Goal: Check status

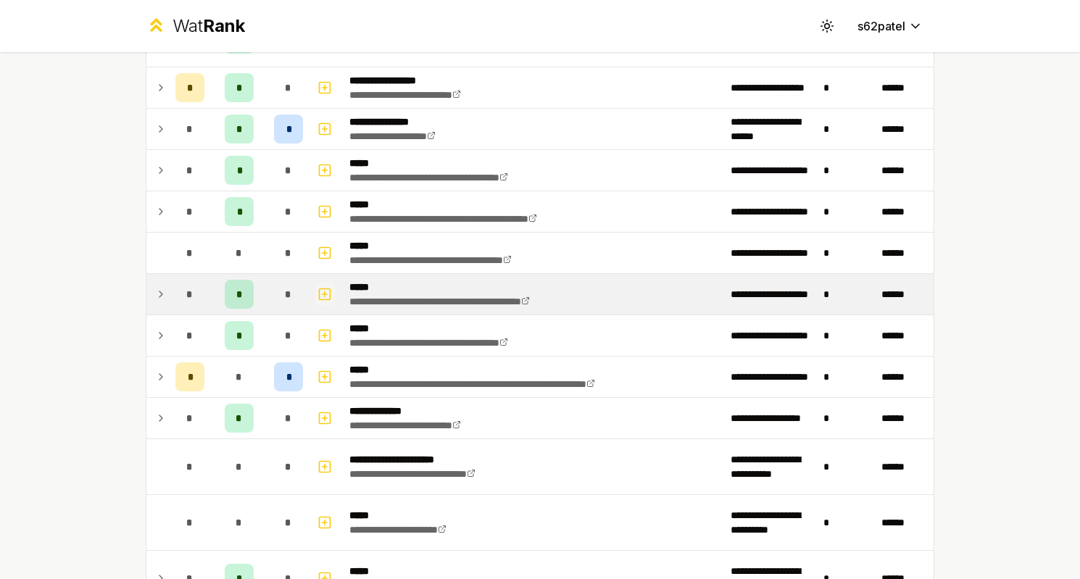
scroll to position [289, 0]
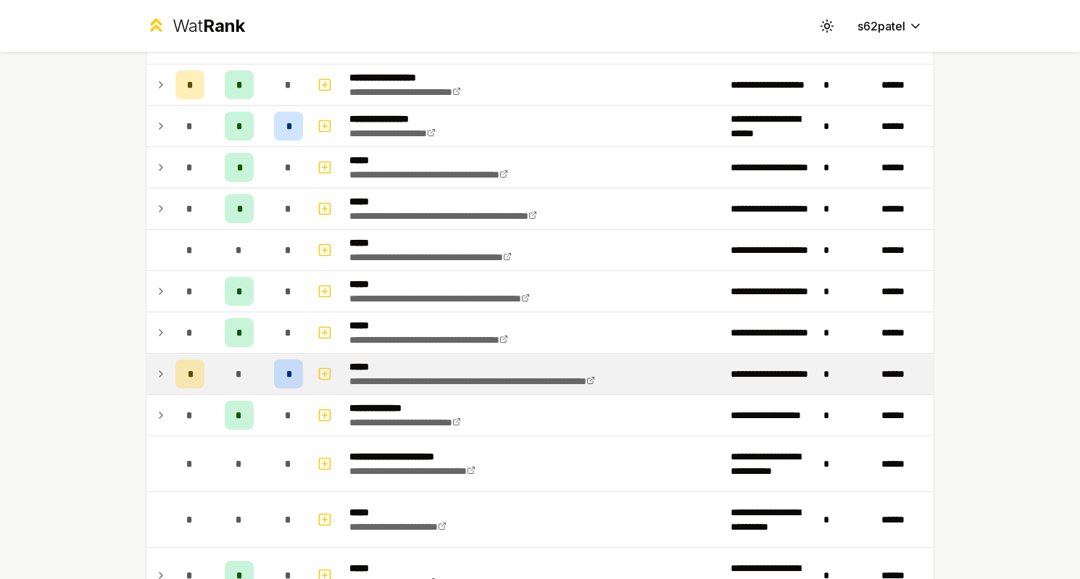
click at [157, 367] on icon at bounding box center [161, 373] width 12 height 17
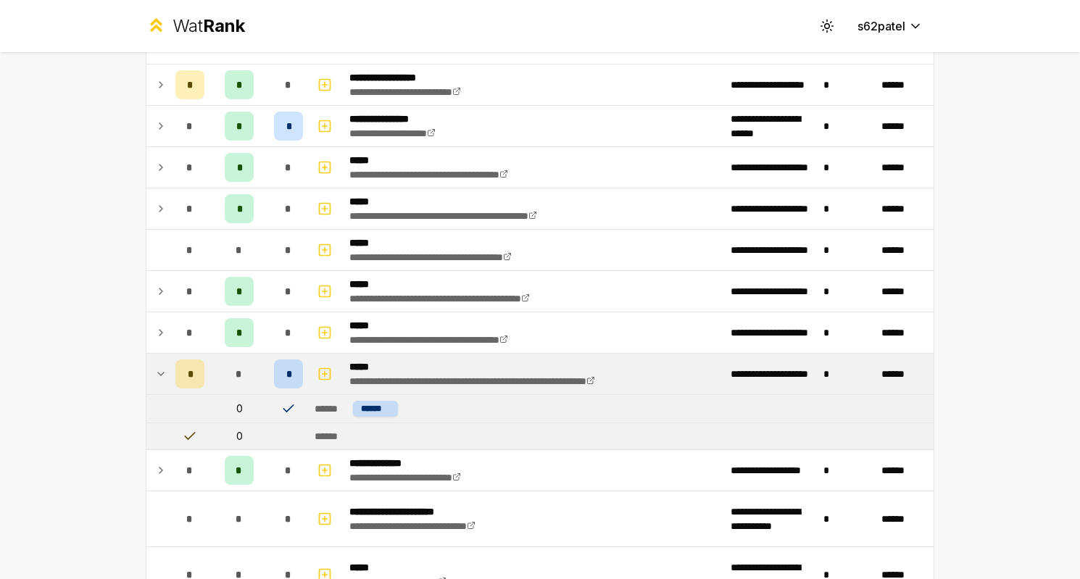
click at [162, 379] on icon at bounding box center [161, 373] width 12 height 17
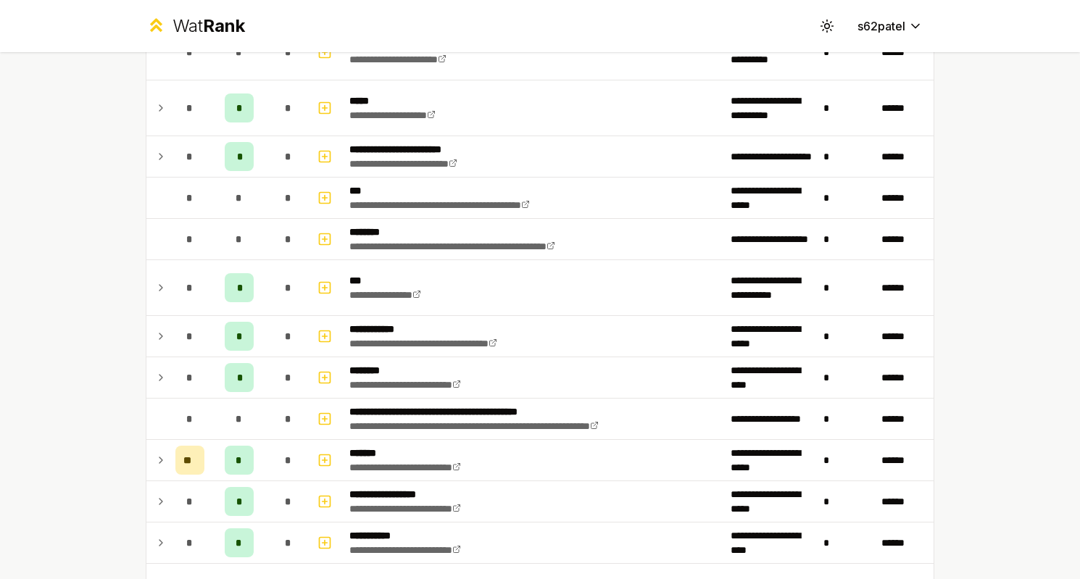
scroll to position [897, 0]
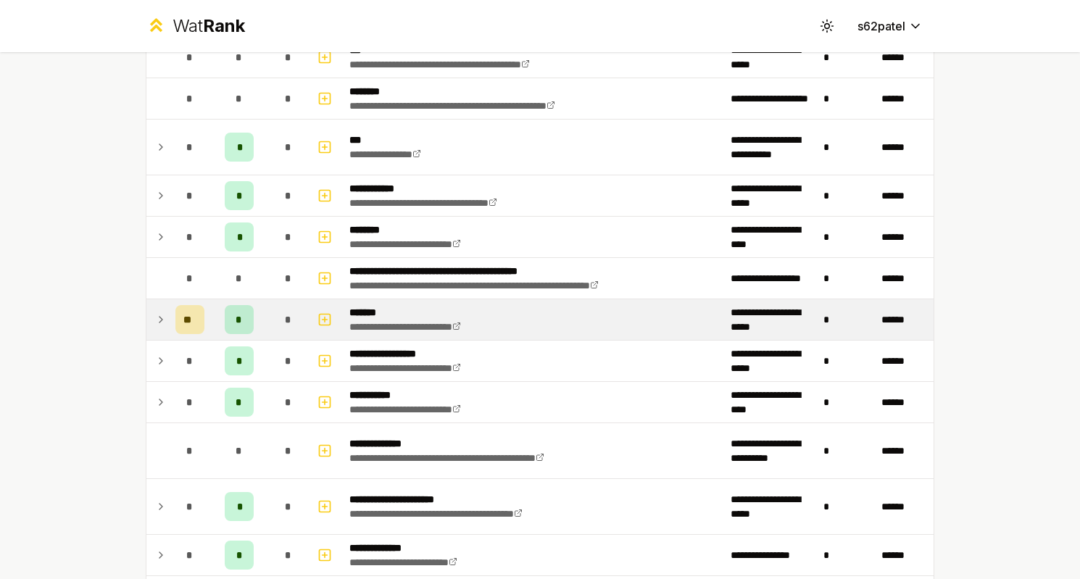
click at [162, 320] on icon at bounding box center [160, 320] width 3 height 6
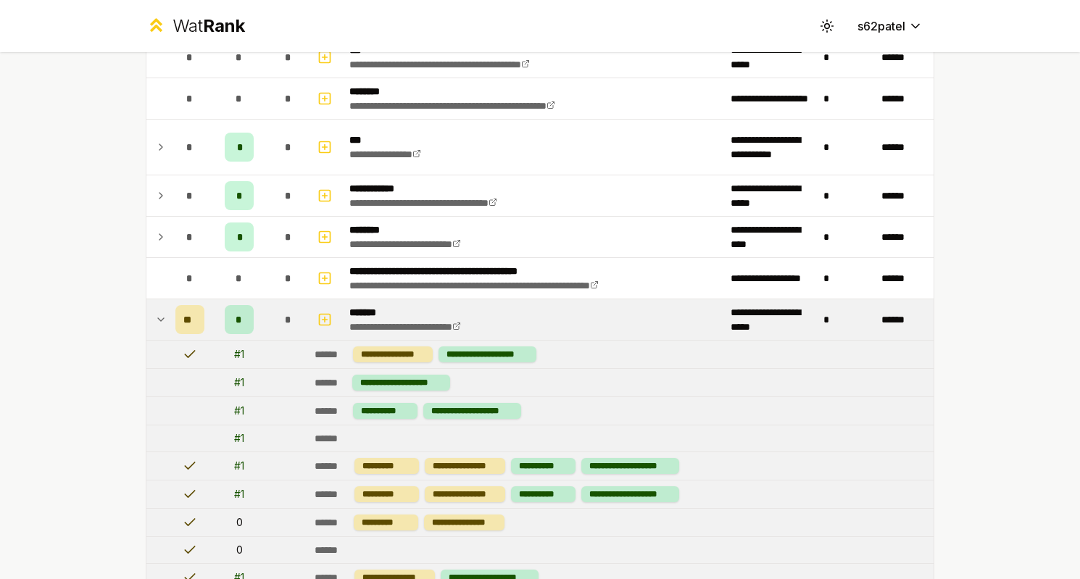
click at [162, 320] on icon at bounding box center [161, 319] width 6 height 3
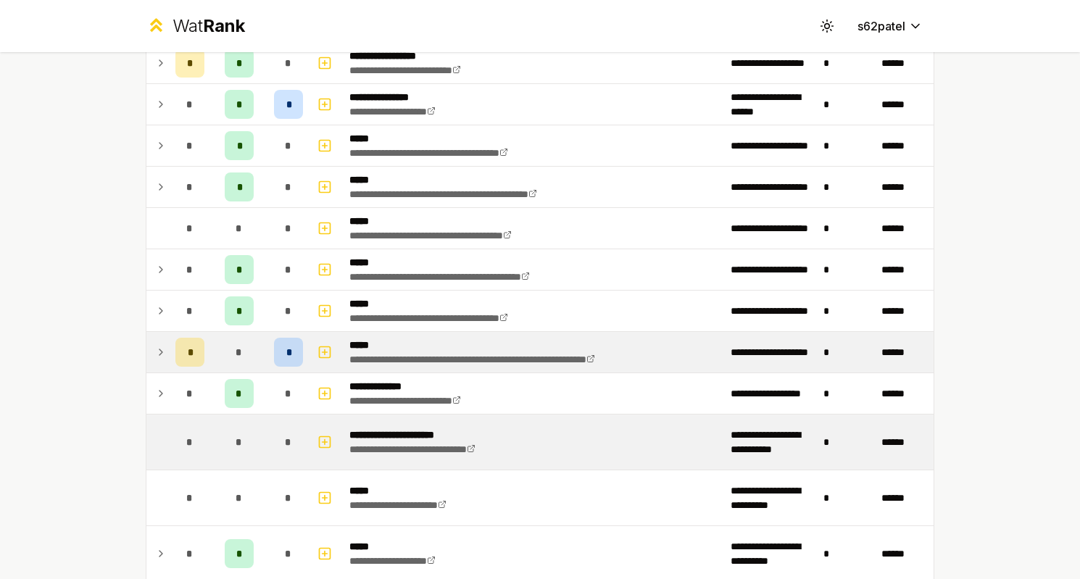
scroll to position [260, 0]
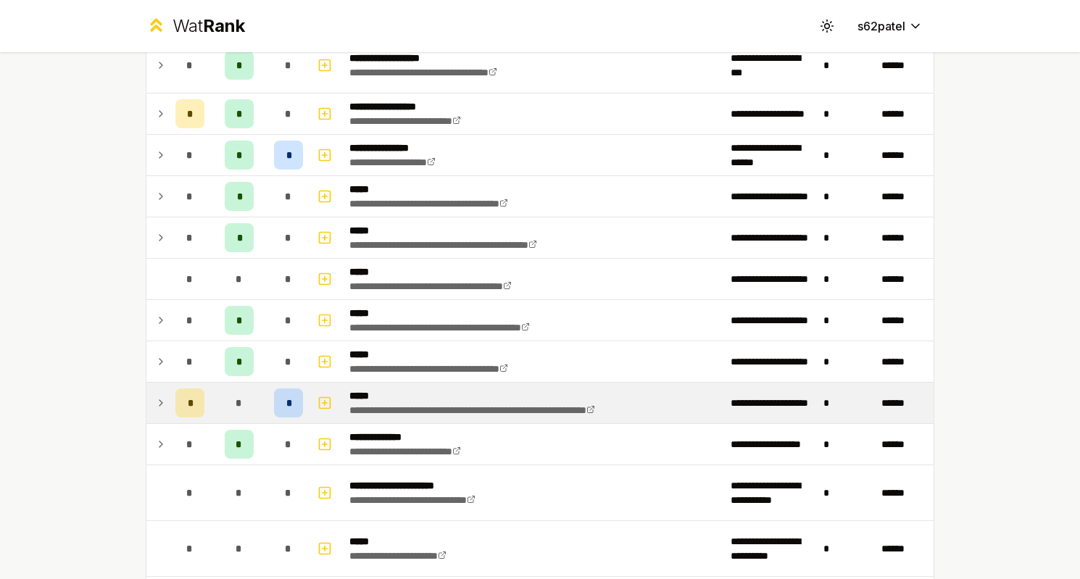
click at [215, 422] on td "*" at bounding box center [239, 403] width 58 height 41
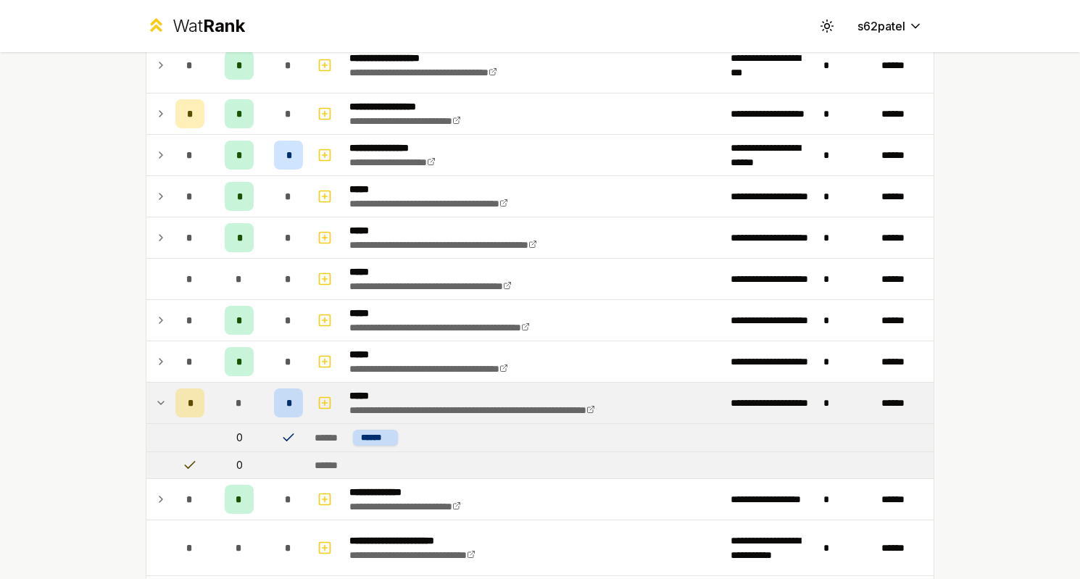
click at [216, 422] on td "*" at bounding box center [239, 403] width 58 height 41
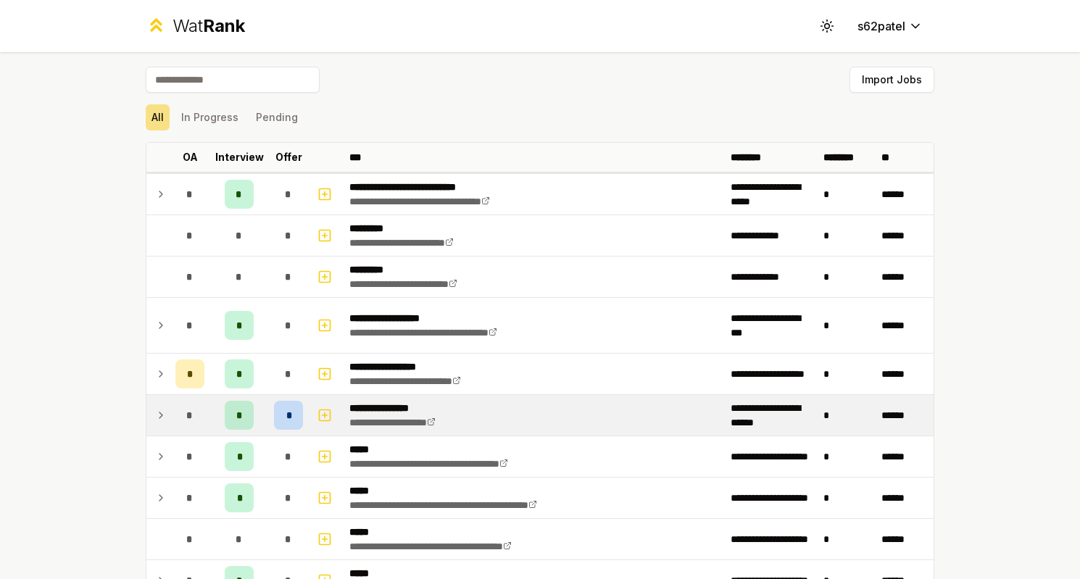
click at [189, 417] on span "*" at bounding box center [189, 415] width 7 height 14
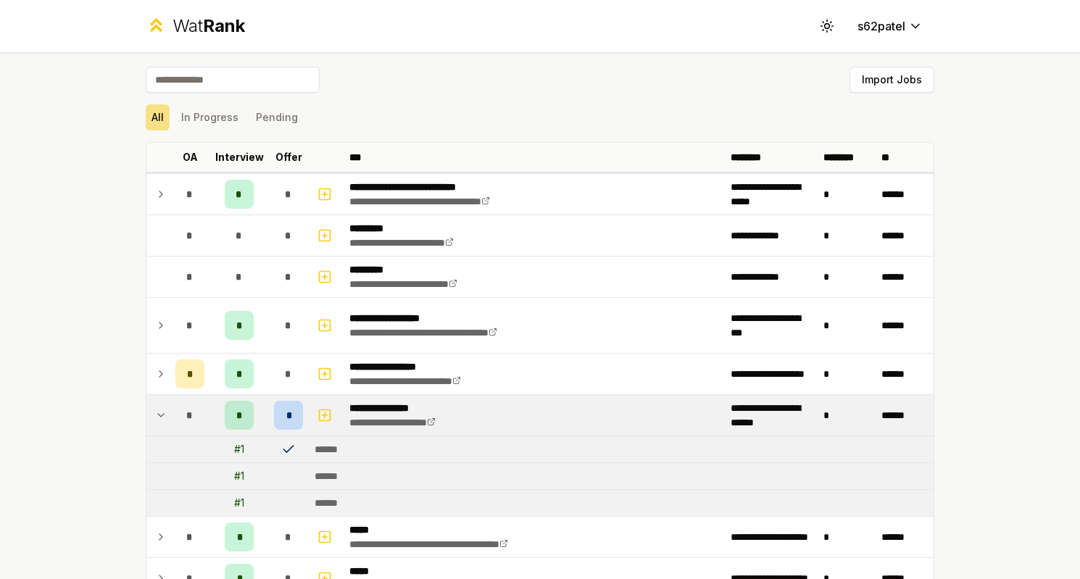
click at [189, 417] on span "*" at bounding box center [189, 415] width 7 height 14
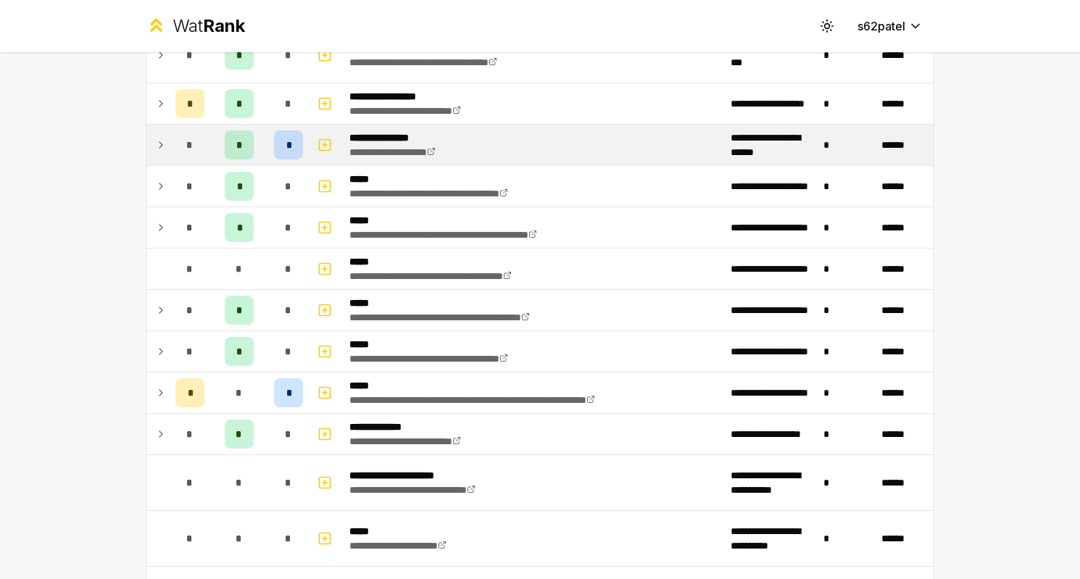
scroll to position [319, 0]
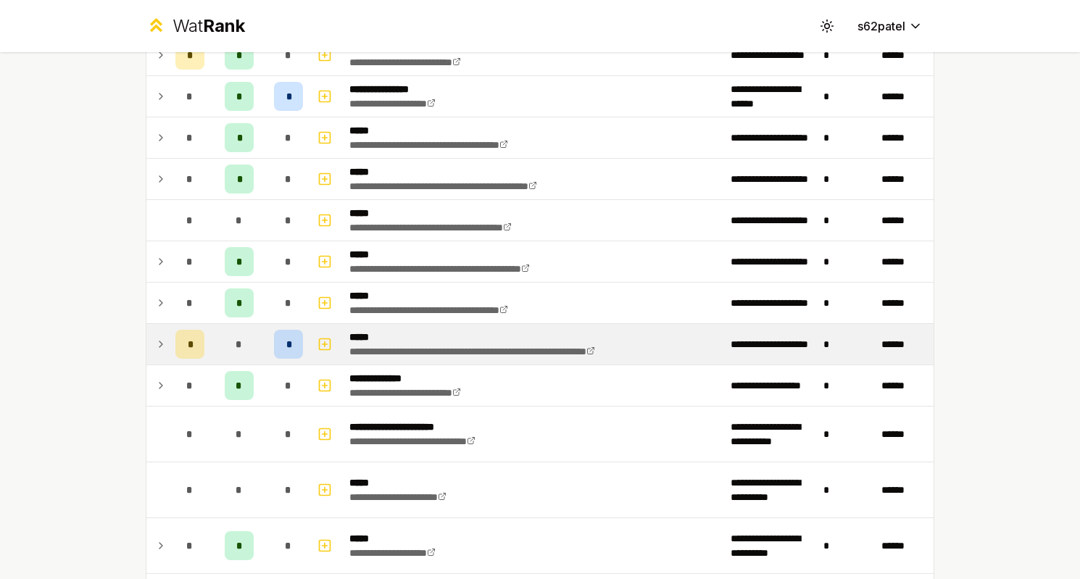
click at [165, 362] on td at bounding box center [157, 344] width 23 height 41
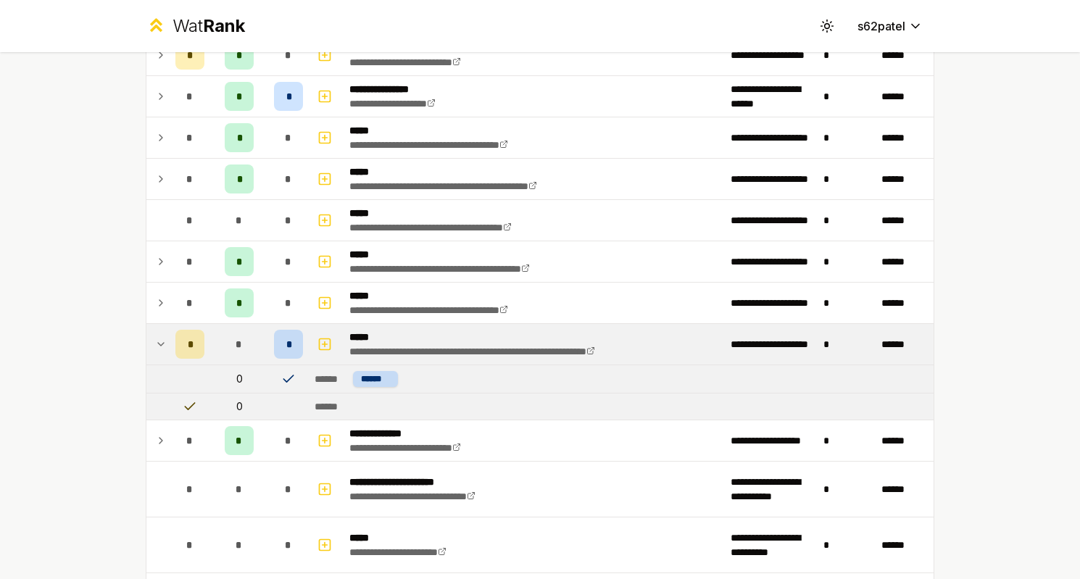
click at [175, 359] on td "*" at bounding box center [190, 344] width 41 height 41
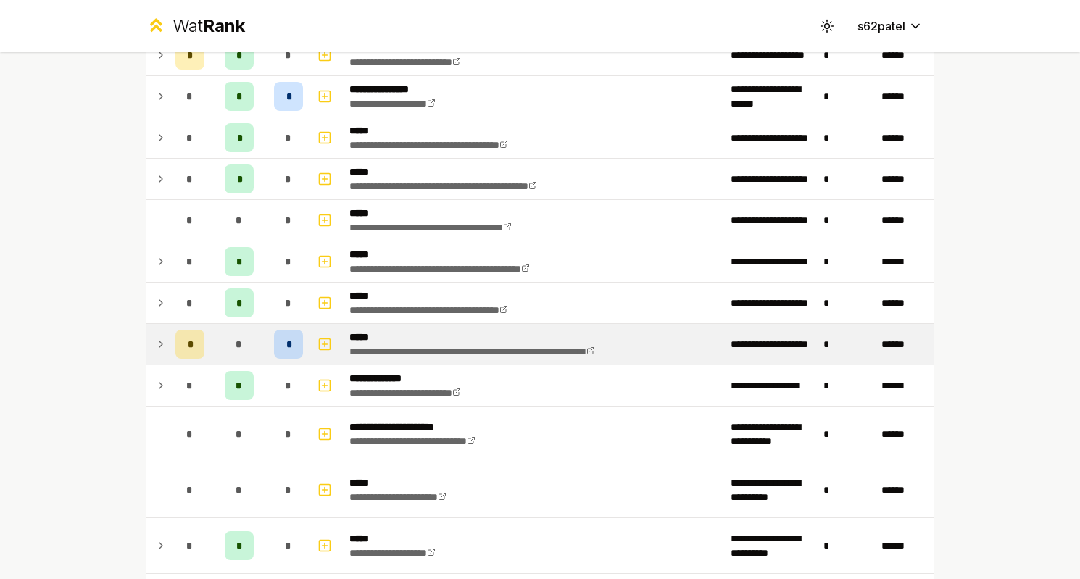
click at [266, 341] on td "*" at bounding box center [239, 344] width 58 height 41
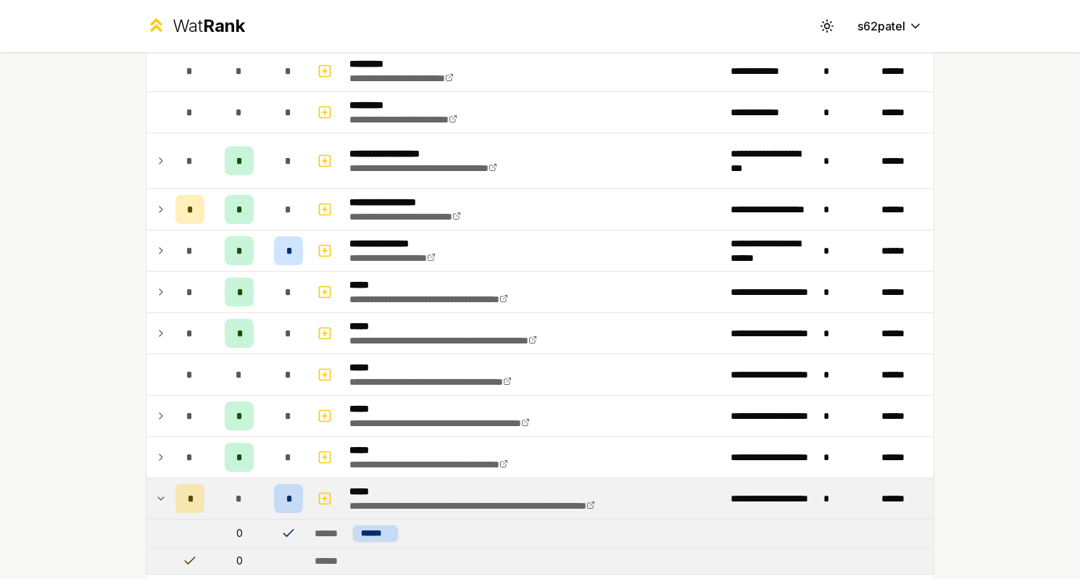
scroll to position [164, 0]
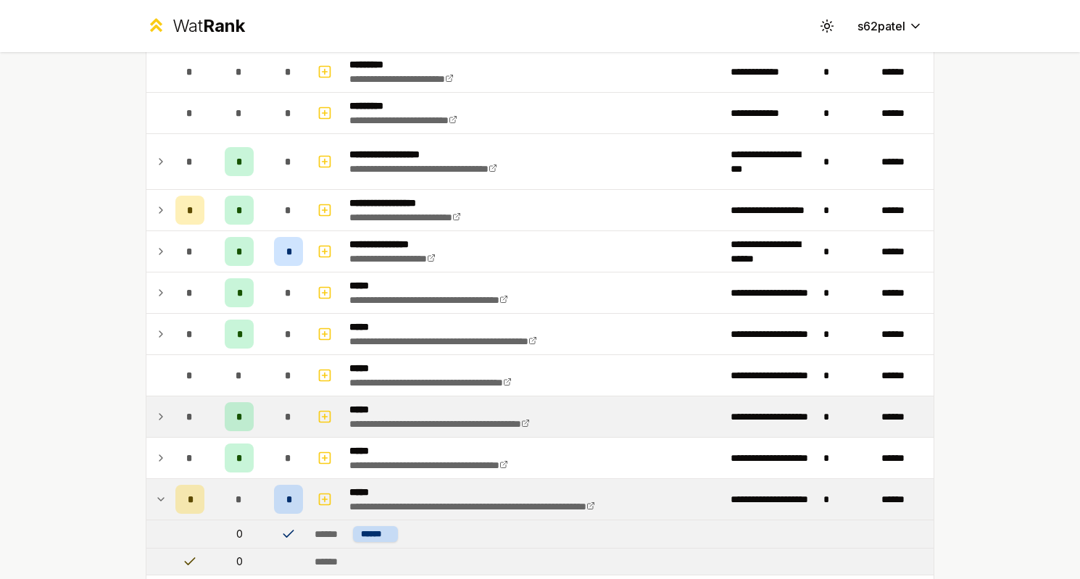
click at [260, 427] on td "*" at bounding box center [239, 416] width 58 height 41
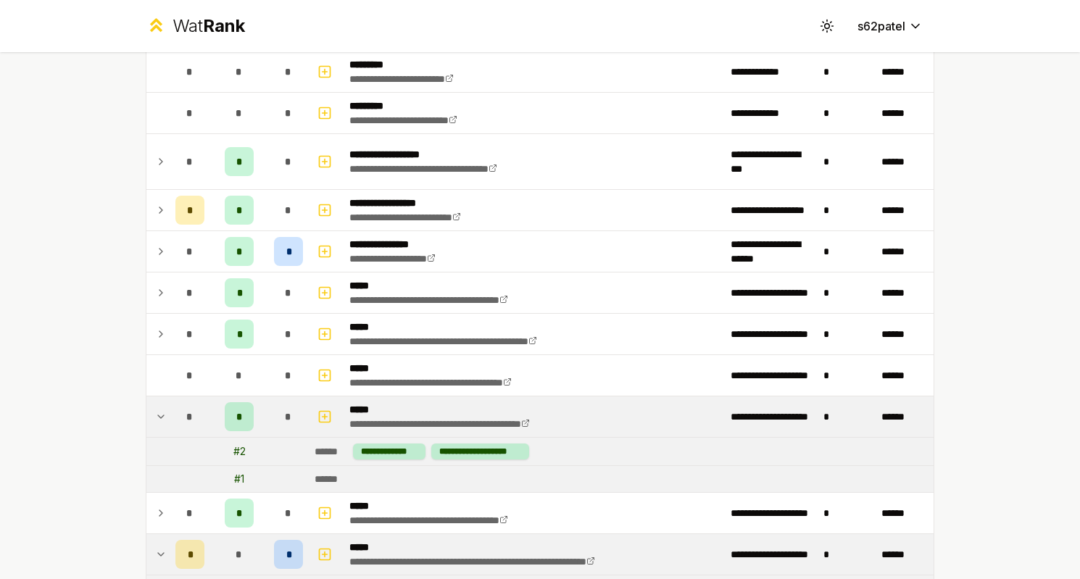
click at [260, 427] on td "*" at bounding box center [239, 416] width 58 height 41
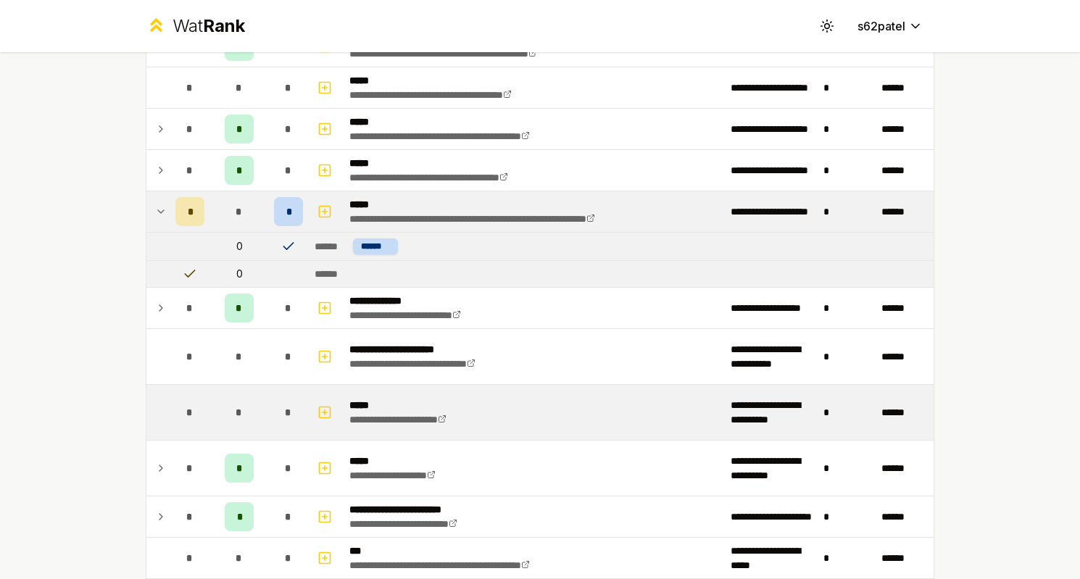
scroll to position [488, 0]
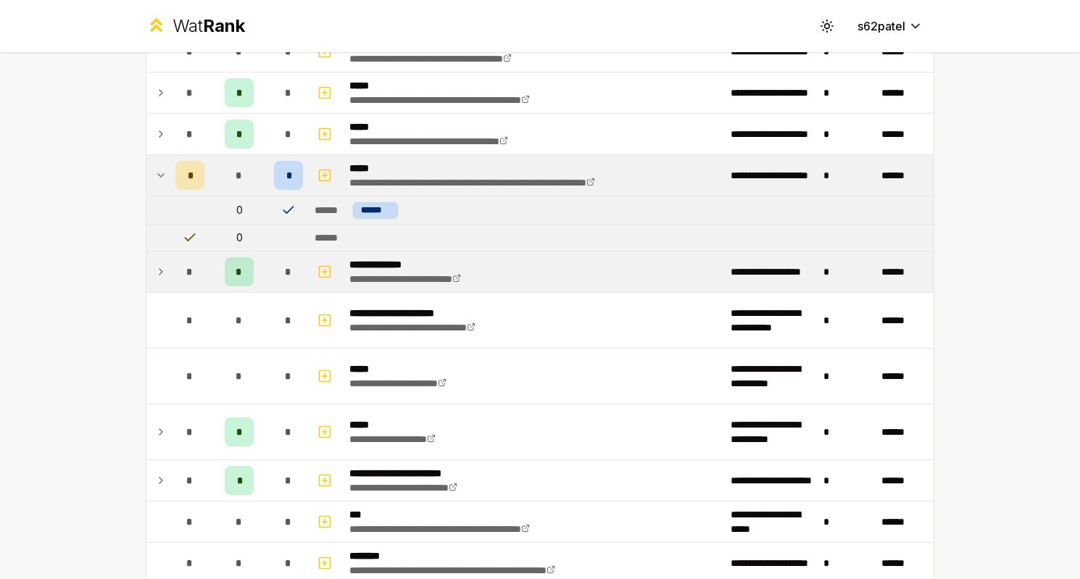
click at [273, 276] on td "*" at bounding box center [288, 272] width 41 height 41
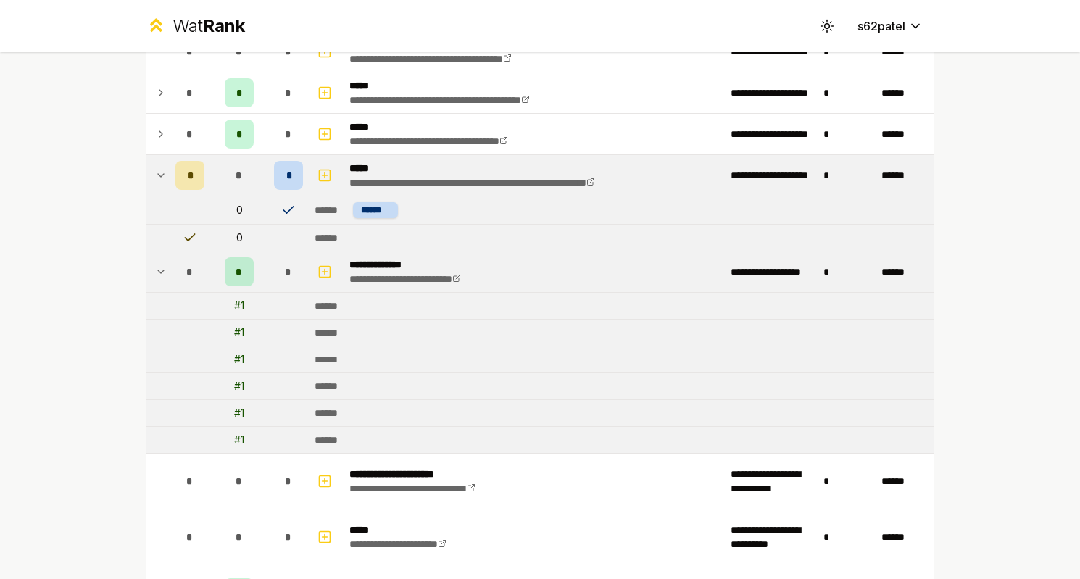
click at [274, 276] on div "*" at bounding box center [288, 271] width 29 height 29
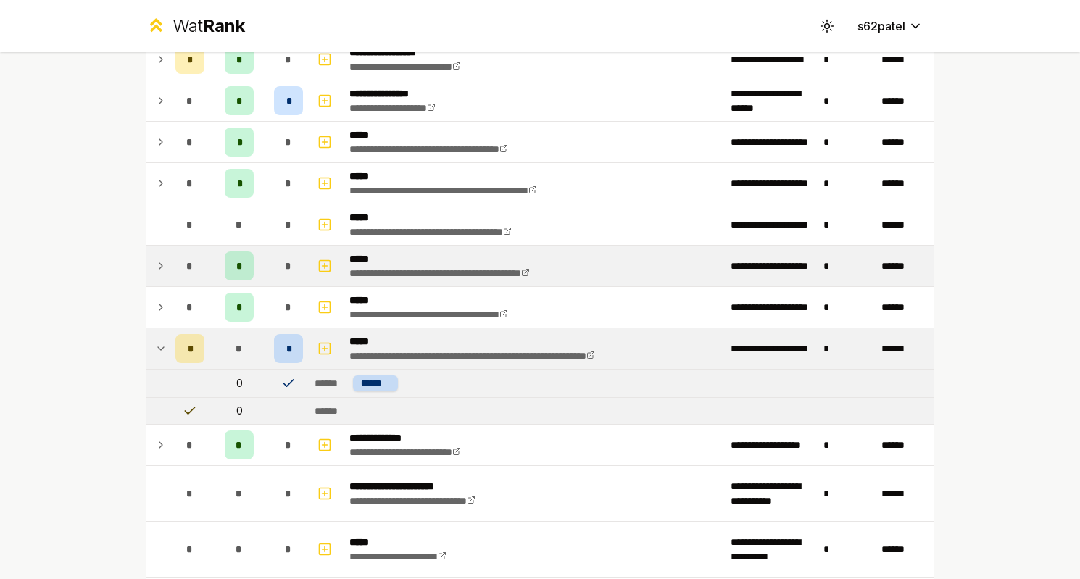
scroll to position [307, 0]
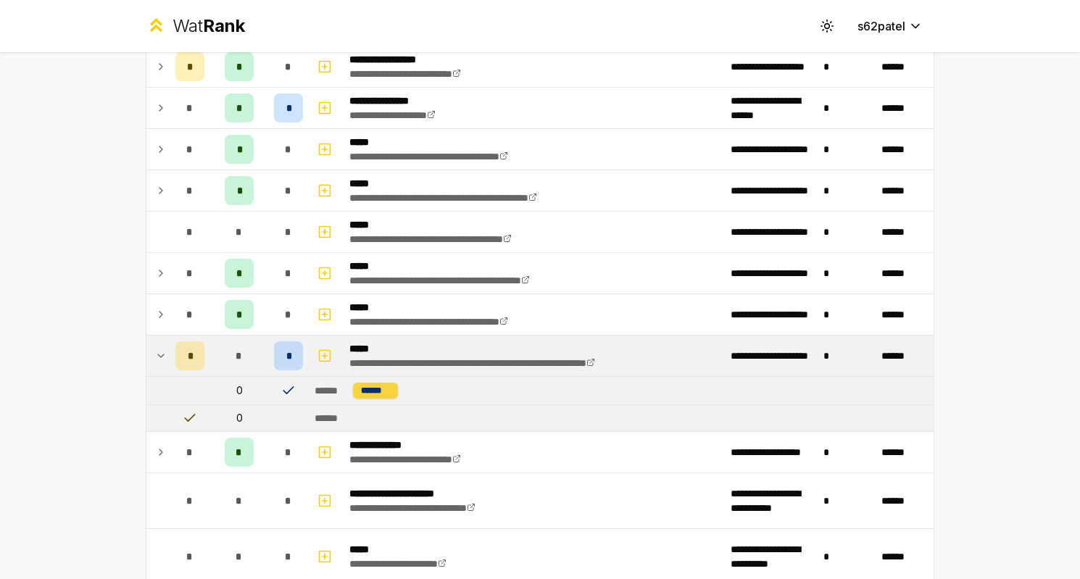
click at [375, 386] on div "******" at bounding box center [375, 391] width 45 height 16
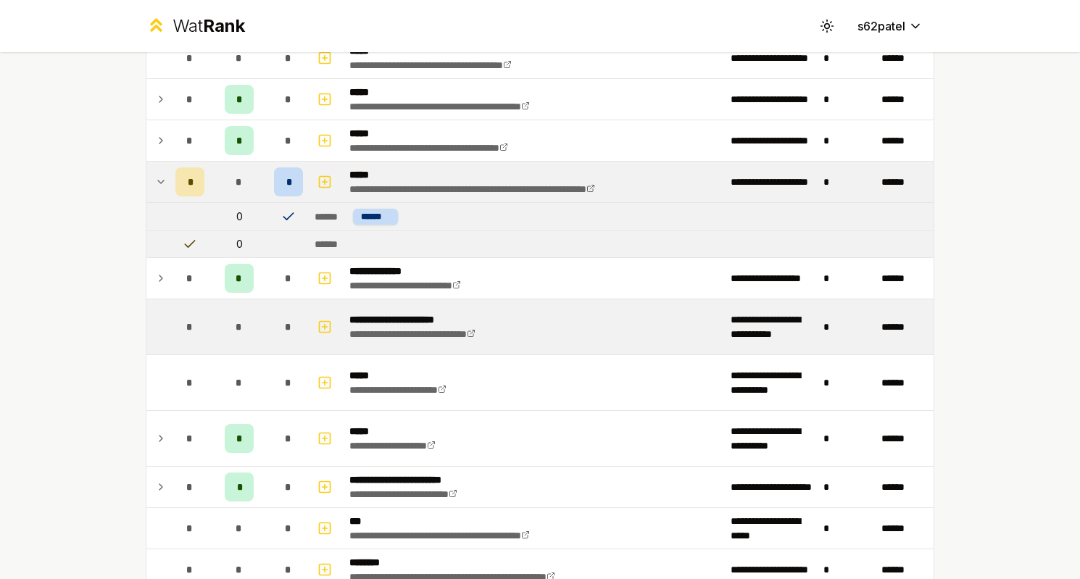
scroll to position [494, 0]
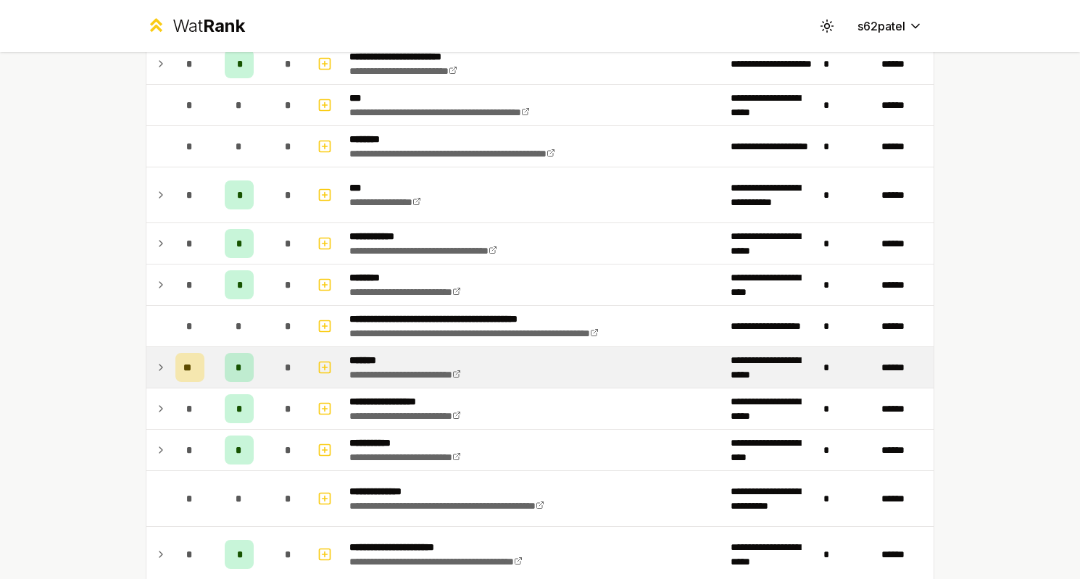
click at [201, 386] on td "**" at bounding box center [190, 367] width 41 height 41
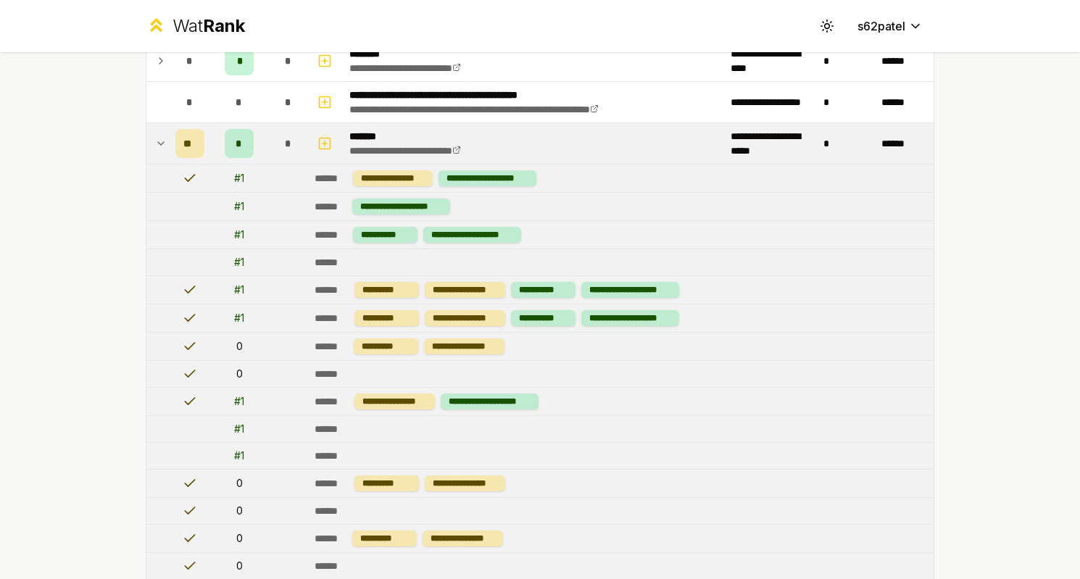
scroll to position [1129, 0]
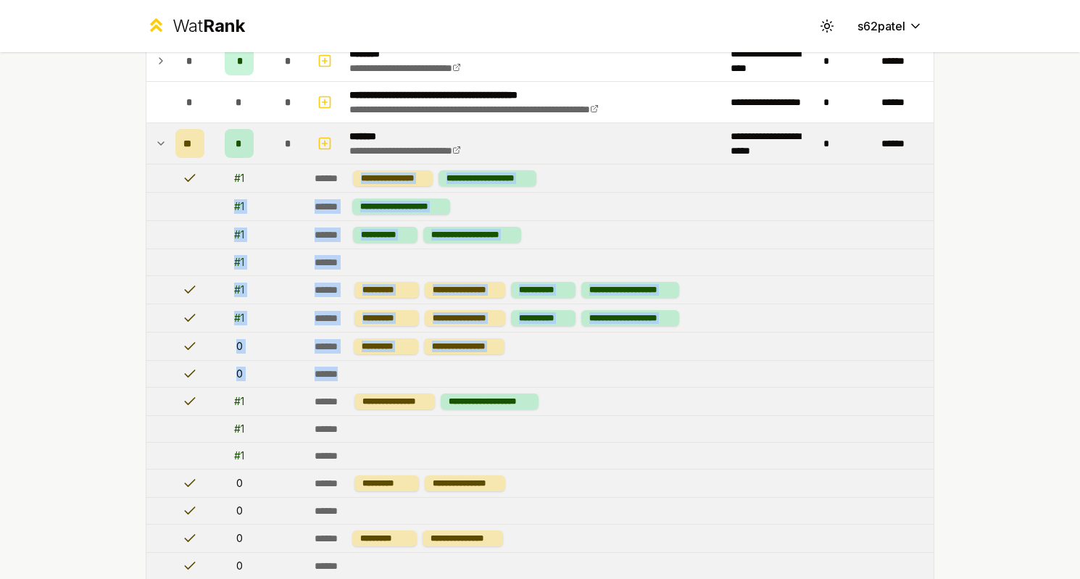
drag, startPoint x: 446, startPoint y: 167, endPoint x: 541, endPoint y: 427, distance: 276.6
click at [541, 427] on tbody "**********" at bounding box center [539, 467] width 787 height 2846
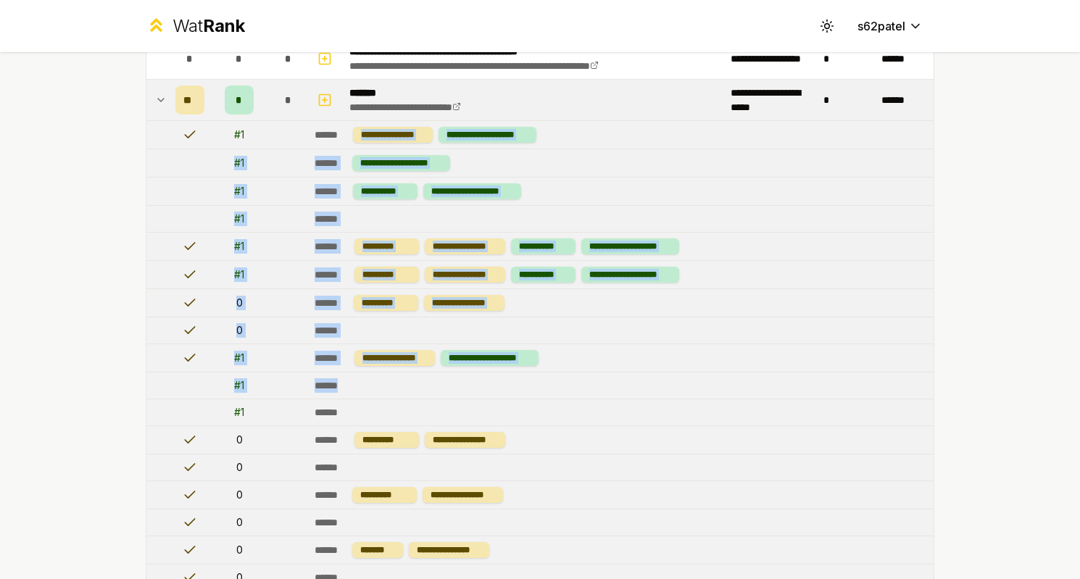
scroll to position [902, 0]
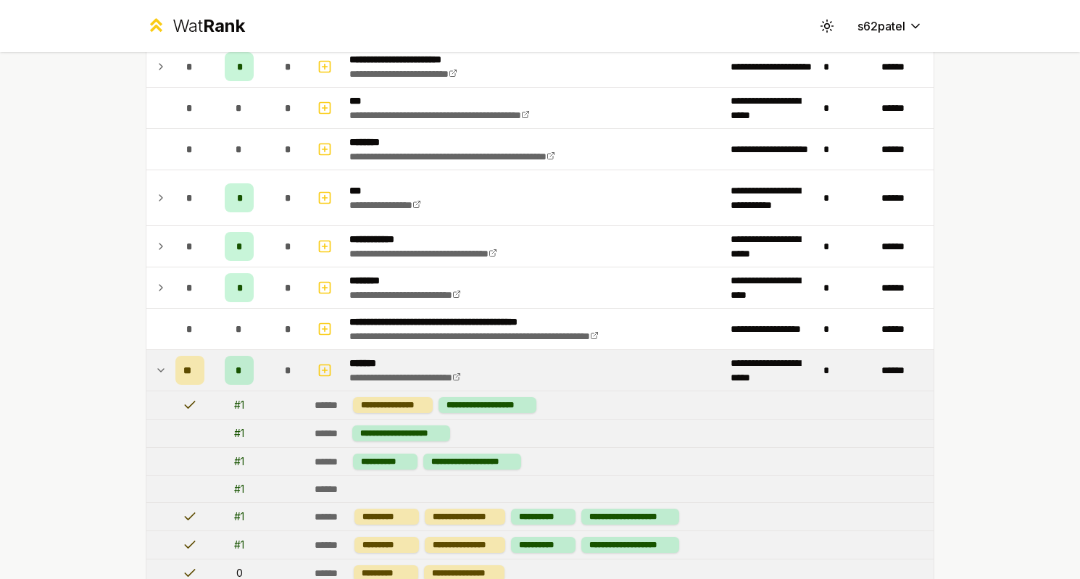
click at [546, 413] on td "**********" at bounding box center [621, 405] width 625 height 28
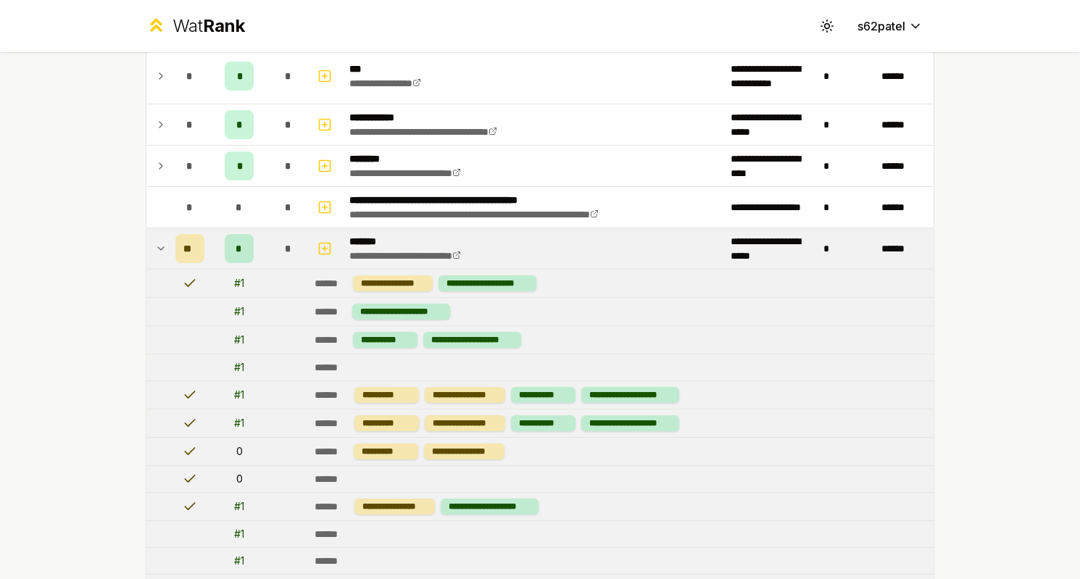
scroll to position [1029, 0]
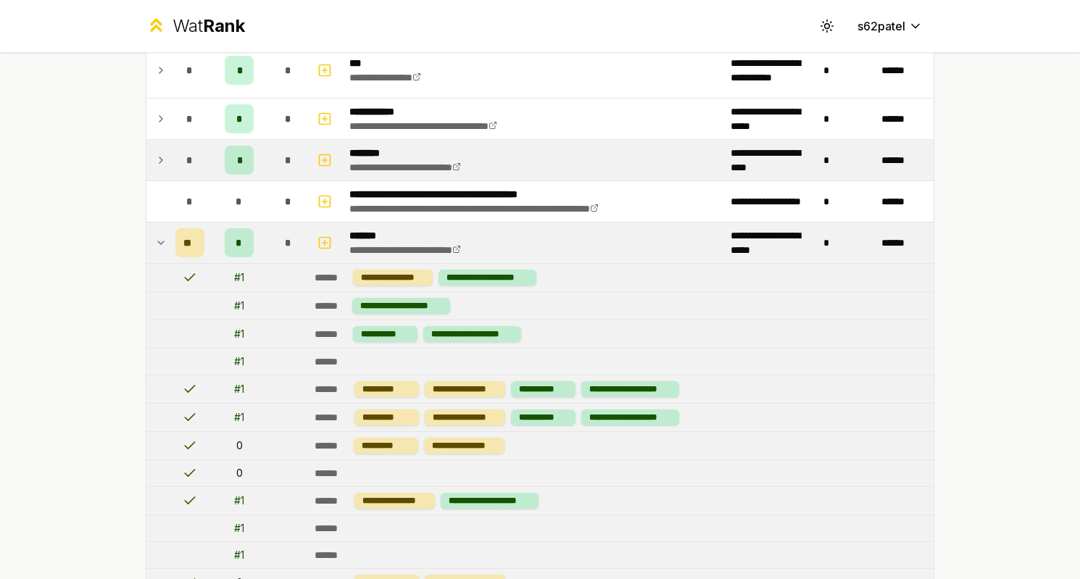
drag, startPoint x: 780, startPoint y: 38, endPoint x: 705, endPoint y: 151, distance: 136.1
click at [705, 151] on td "**********" at bounding box center [534, 160] width 381 height 41
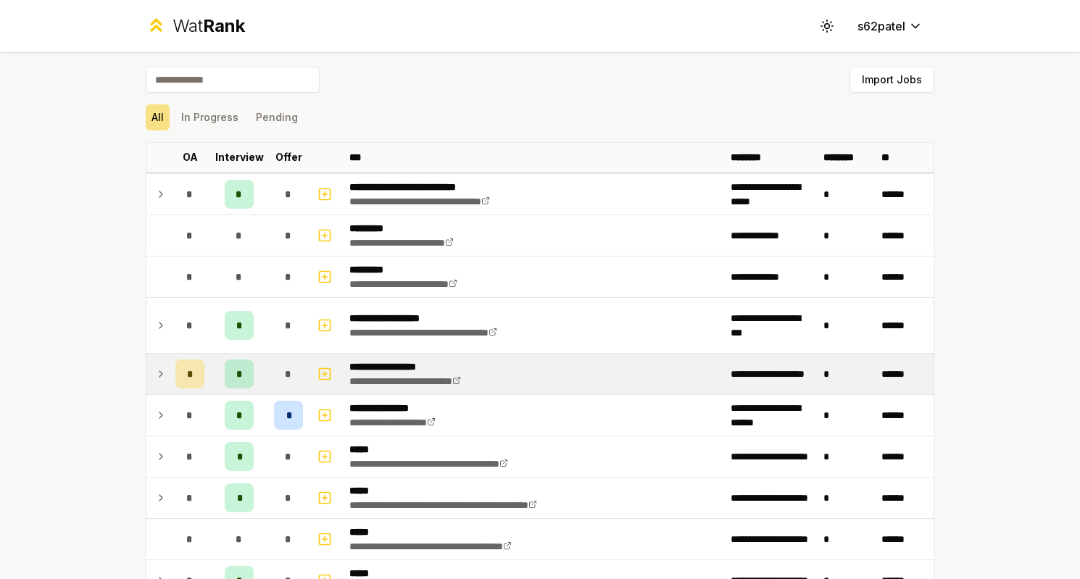
scroll to position [39, 0]
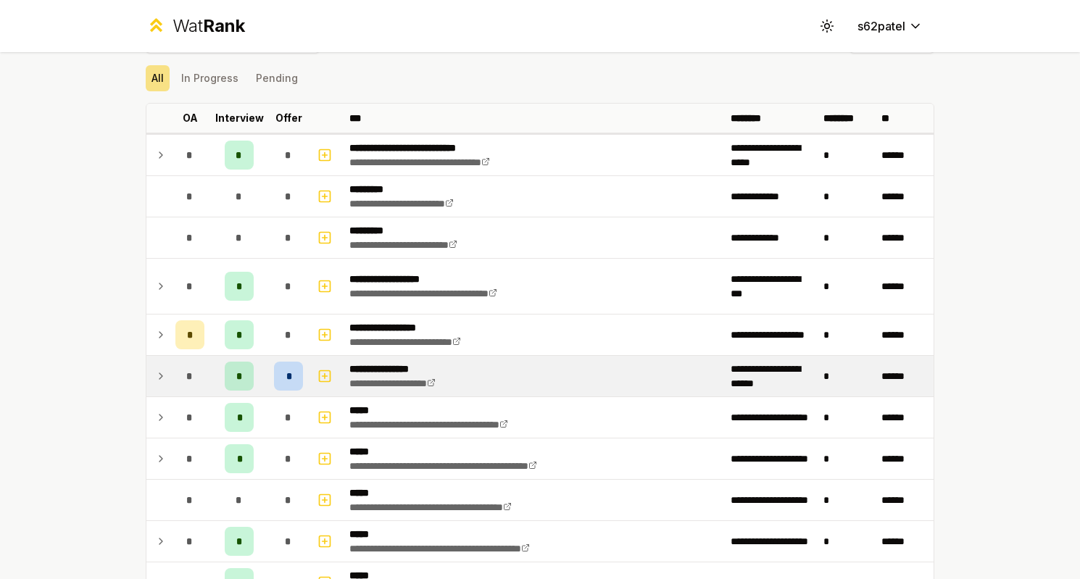
click at [151, 370] on td at bounding box center [157, 376] width 23 height 41
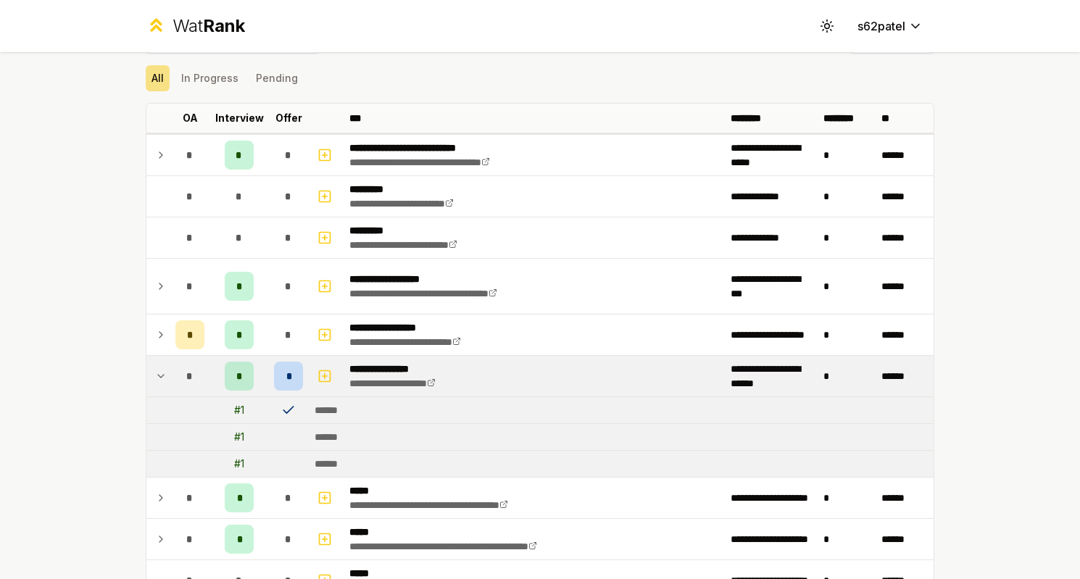
click at [151, 370] on td at bounding box center [157, 376] width 23 height 41
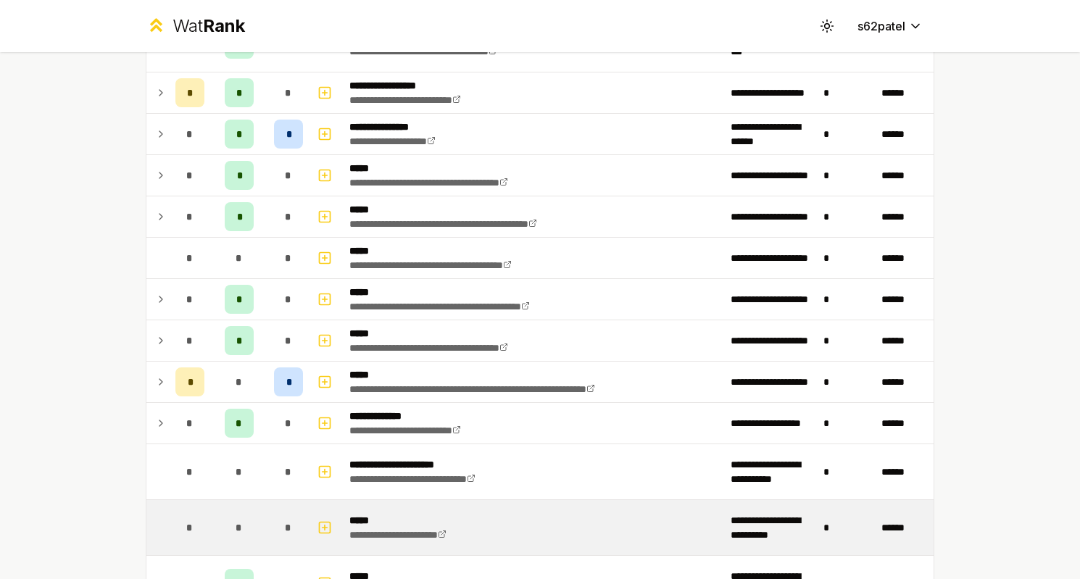
scroll to position [214, 0]
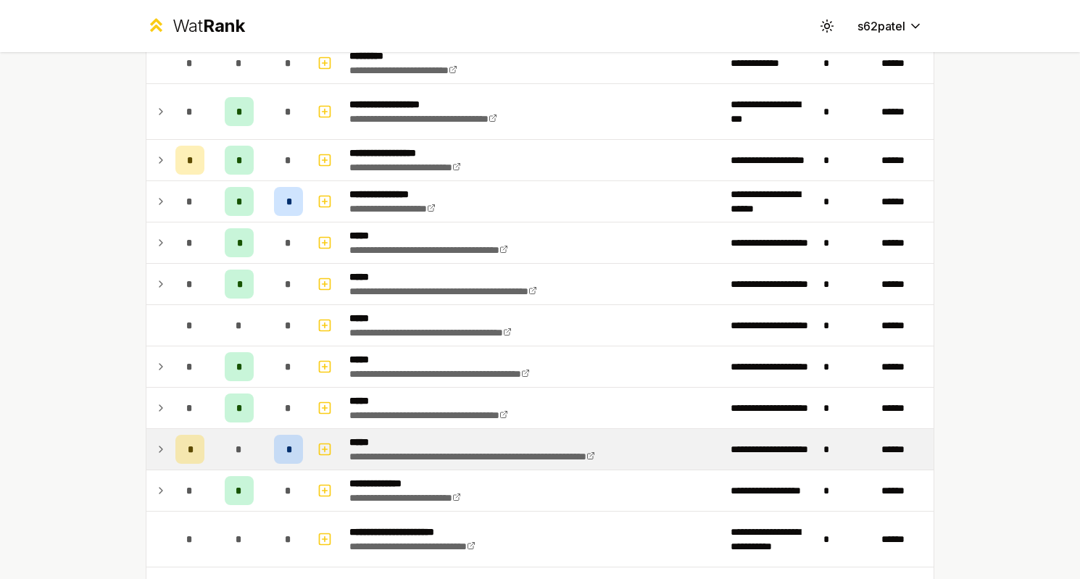
click at [163, 443] on icon at bounding box center [161, 449] width 12 height 17
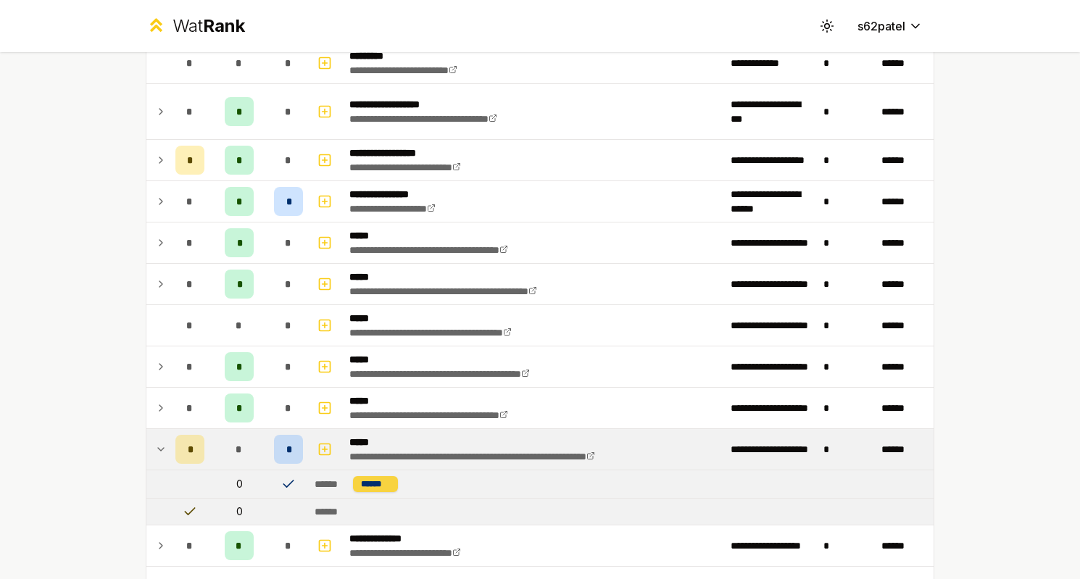
click at [395, 483] on div "******" at bounding box center [375, 484] width 45 height 16
click at [219, 463] on td "*" at bounding box center [239, 449] width 58 height 41
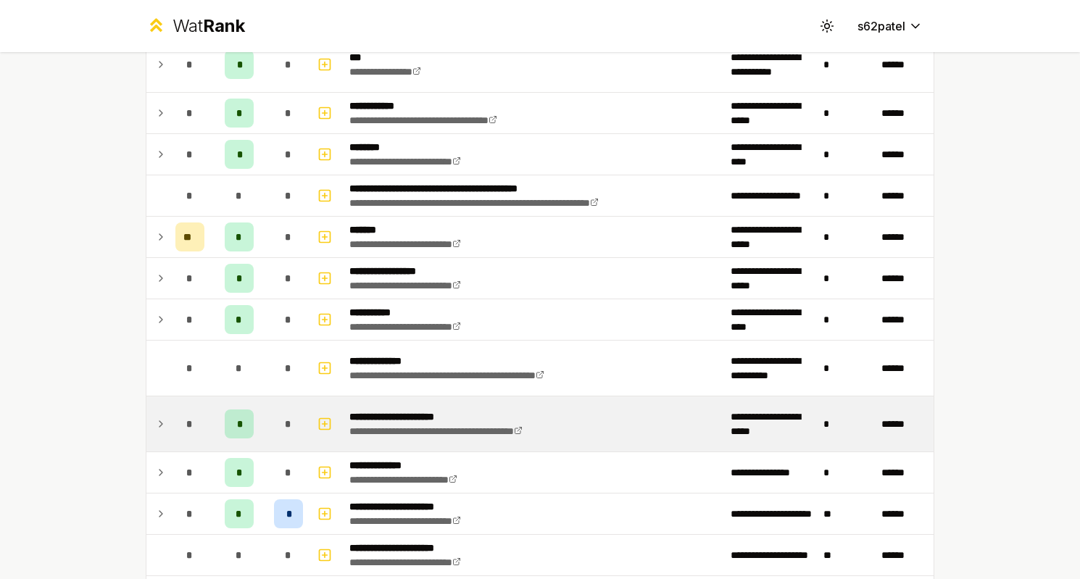
scroll to position [981, 0]
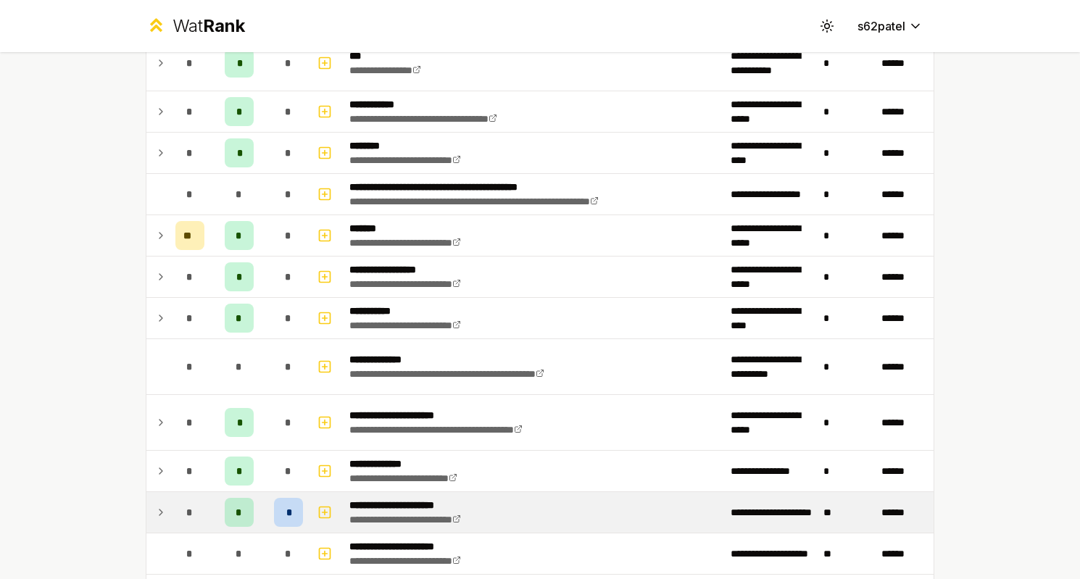
click at [160, 509] on icon at bounding box center [161, 512] width 12 height 17
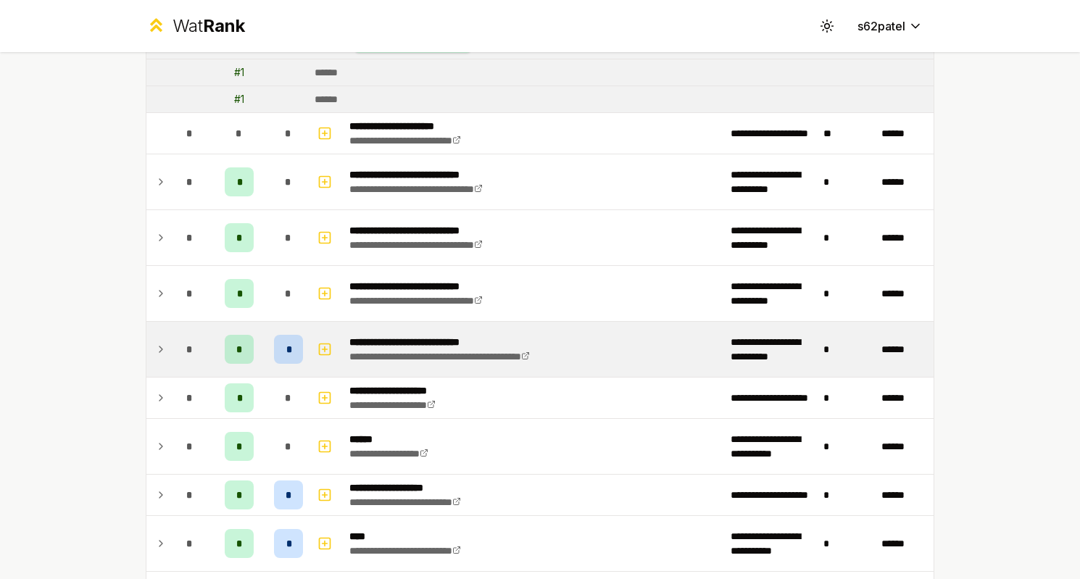
scroll to position [1721, 0]
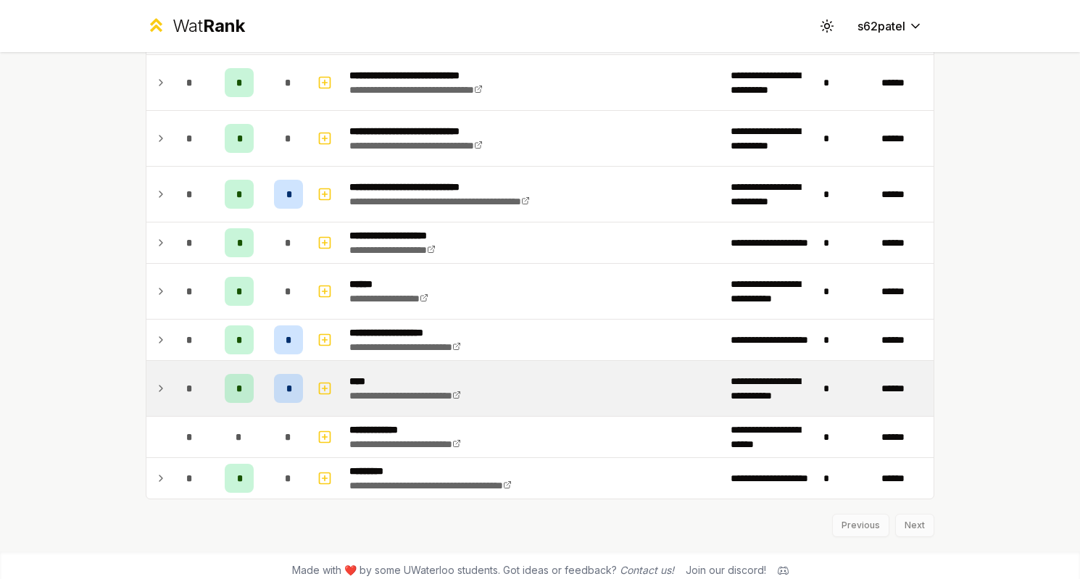
click at [171, 375] on td "*" at bounding box center [190, 388] width 41 height 55
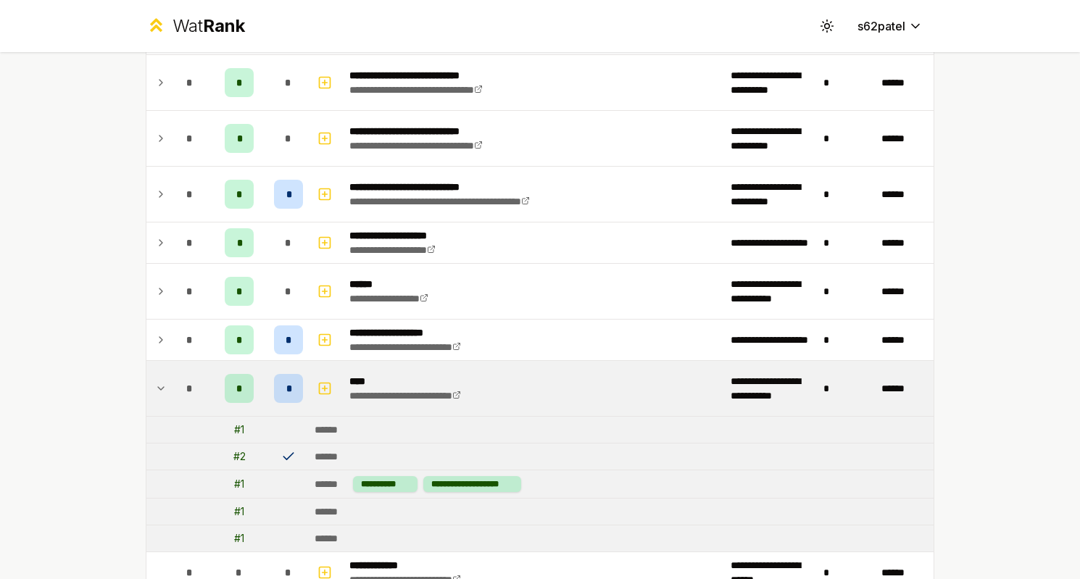
click at [172, 375] on td "*" at bounding box center [190, 388] width 41 height 55
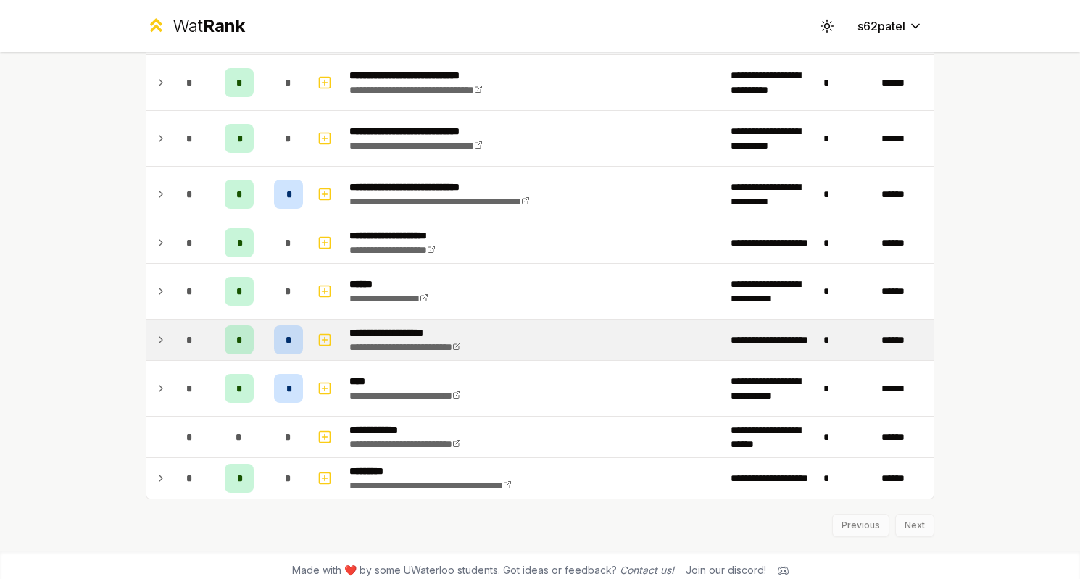
click at [169, 343] on td at bounding box center [157, 340] width 23 height 41
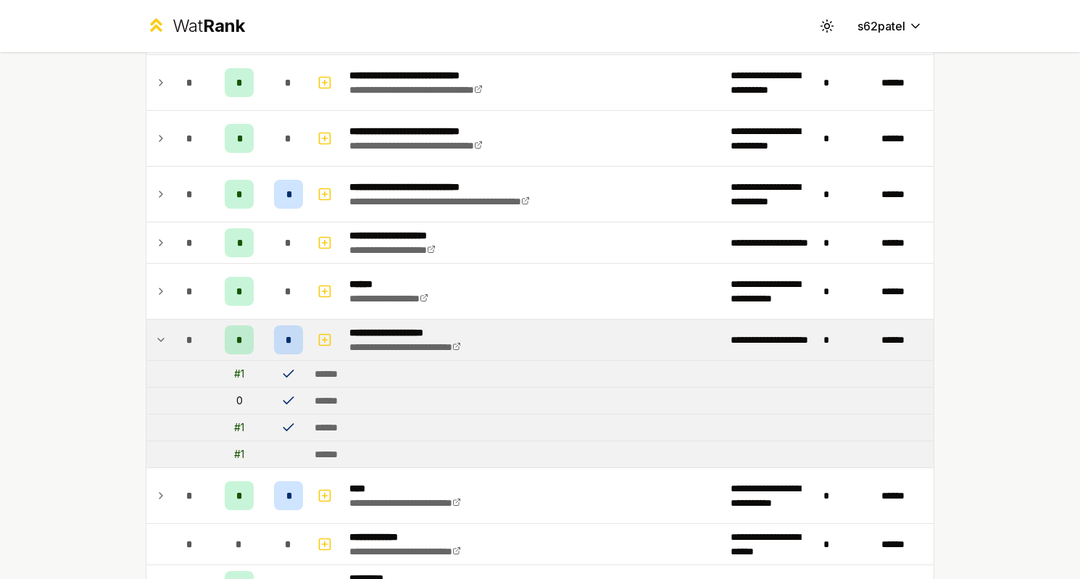
click at [169, 343] on td at bounding box center [157, 340] width 23 height 41
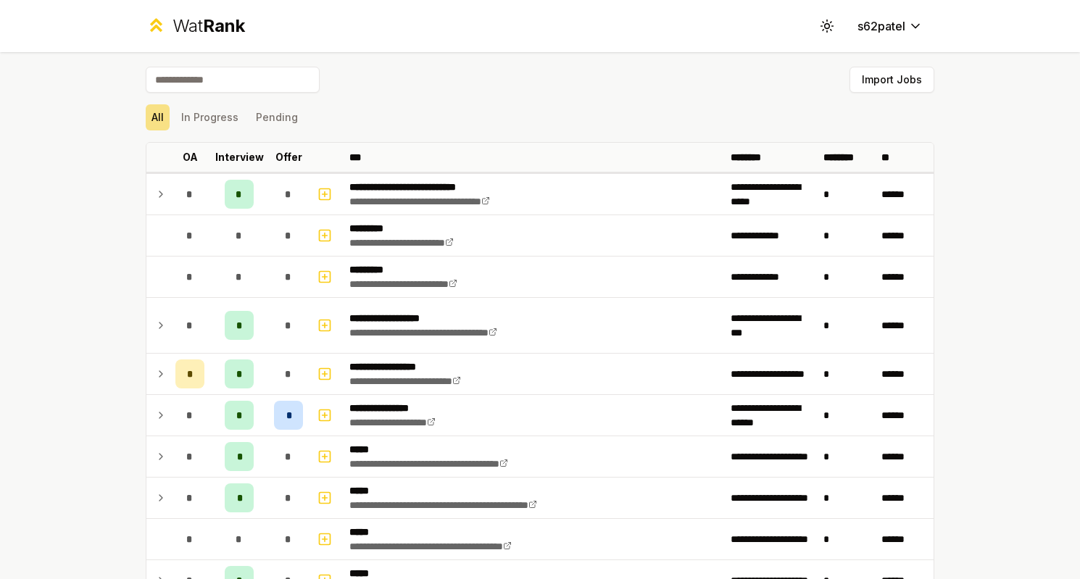
scroll to position [0, 0]
click at [302, 151] on th "Offer" at bounding box center [288, 157] width 41 height 29
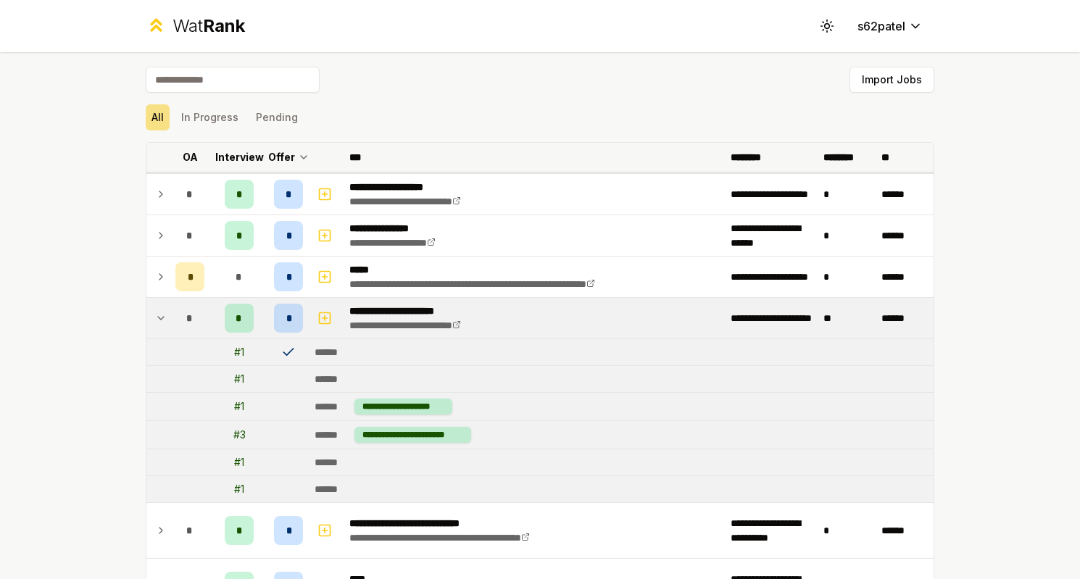
click at [302, 151] on icon at bounding box center [304, 157] width 12 height 17
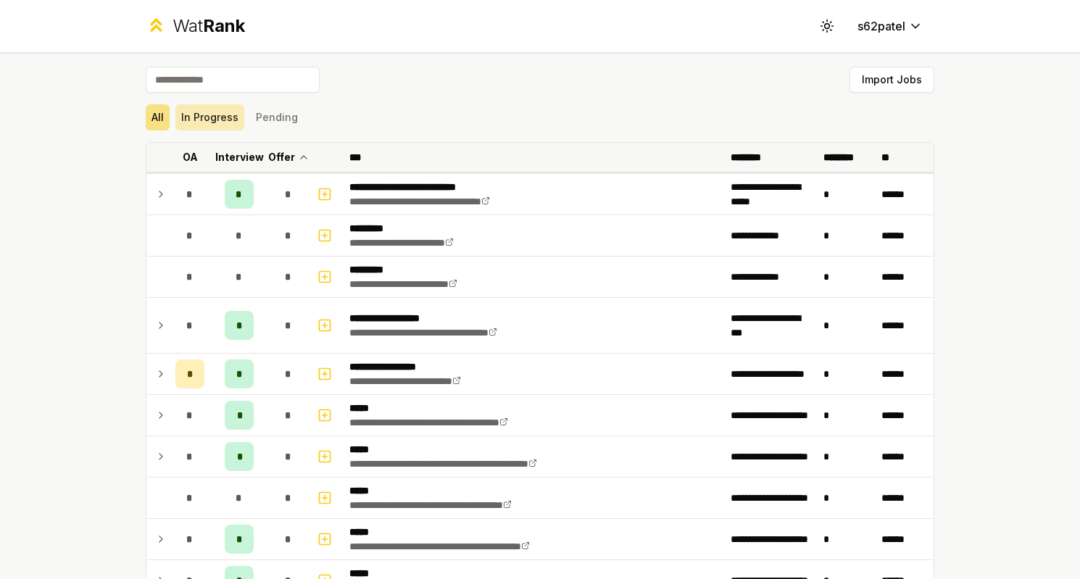
click at [230, 119] on button "In Progress" at bounding box center [209, 117] width 69 height 26
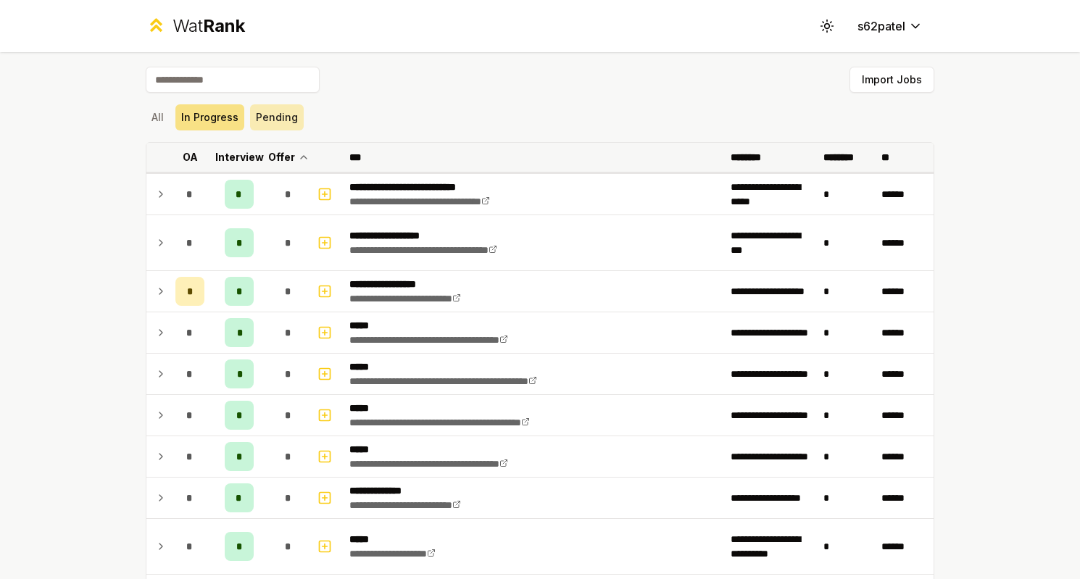
click at [265, 118] on button "Pending" at bounding box center [277, 117] width 54 height 26
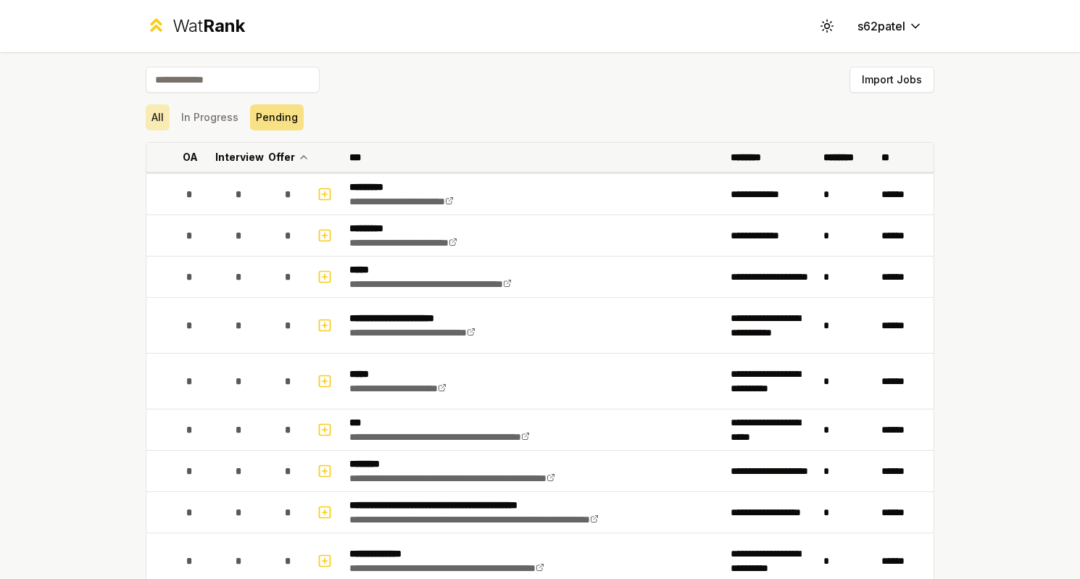
click at [158, 121] on button "All" at bounding box center [158, 117] width 24 height 26
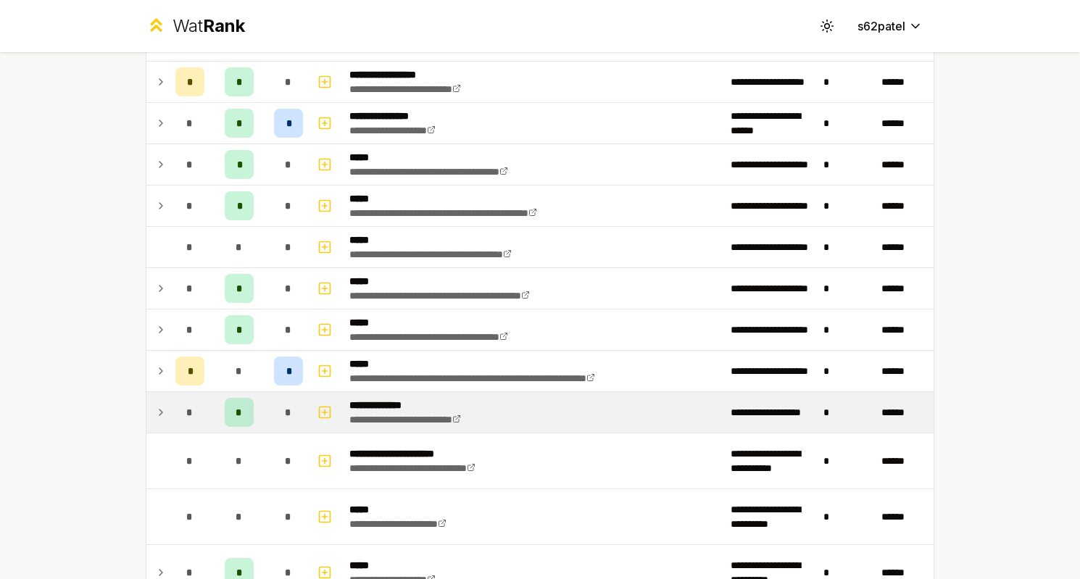
scroll to position [354, 0]
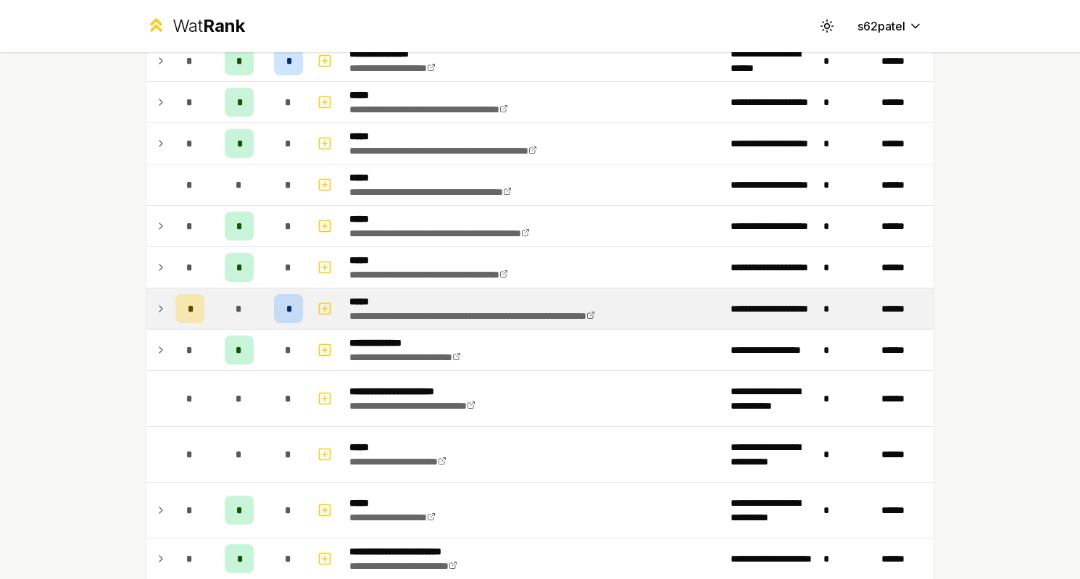
click at [157, 318] on td at bounding box center [157, 308] width 23 height 41
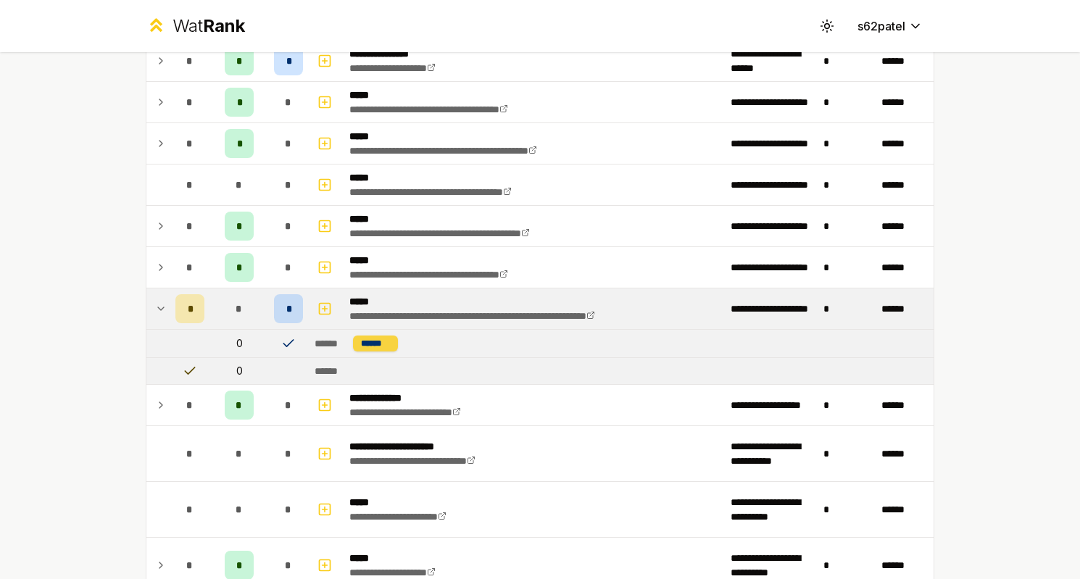
click at [368, 347] on div "******" at bounding box center [375, 344] width 45 height 16
drag, startPoint x: 365, startPoint y: 347, endPoint x: 403, endPoint y: 347, distance: 37.7
click at [403, 347] on td "****** ******" at bounding box center [621, 344] width 625 height 28
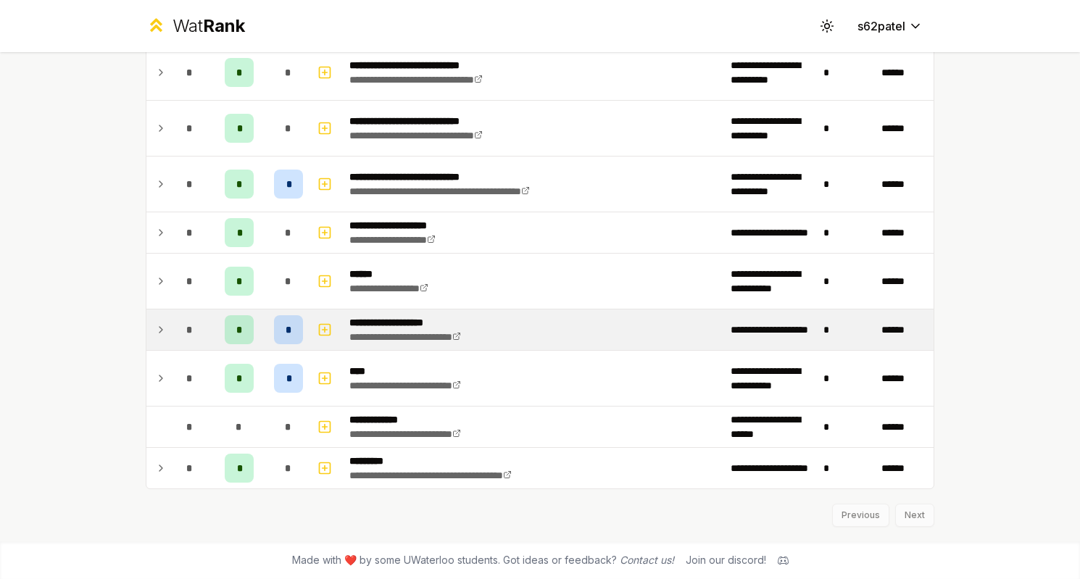
scroll to position [1622, 0]
